Goal: Navigation & Orientation: Understand site structure

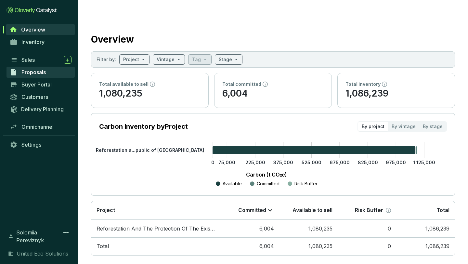
click at [36, 69] on span "Proposals" at bounding box center [33, 72] width 24 height 6
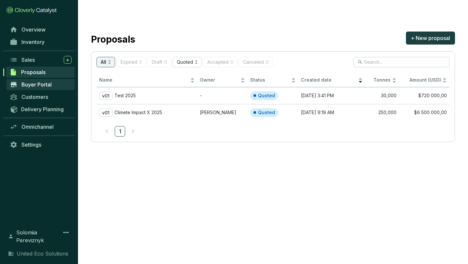
click at [53, 85] on link "Buyer Portal" at bounding box center [40, 84] width 68 height 11
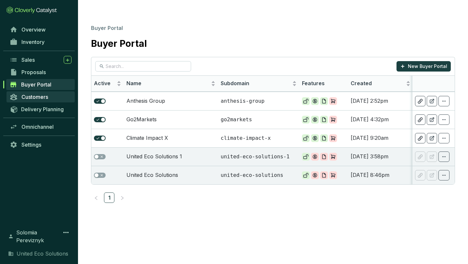
click at [35, 96] on span "Customers" at bounding box center [34, 97] width 27 height 6
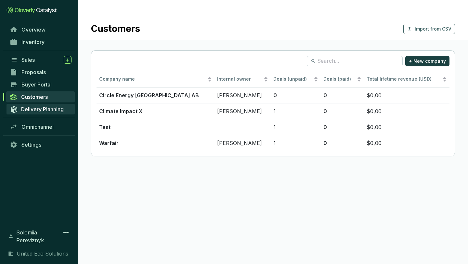
click at [45, 113] on link "Delivery Planning" at bounding box center [40, 109] width 68 height 11
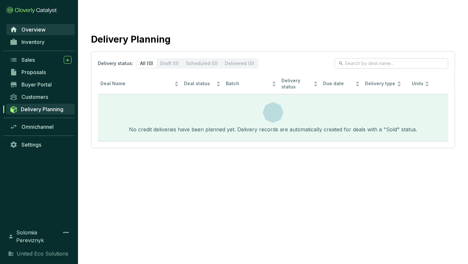
click at [35, 29] on span "Overview" at bounding box center [33, 29] width 24 height 6
